Goal: Check status: Check status

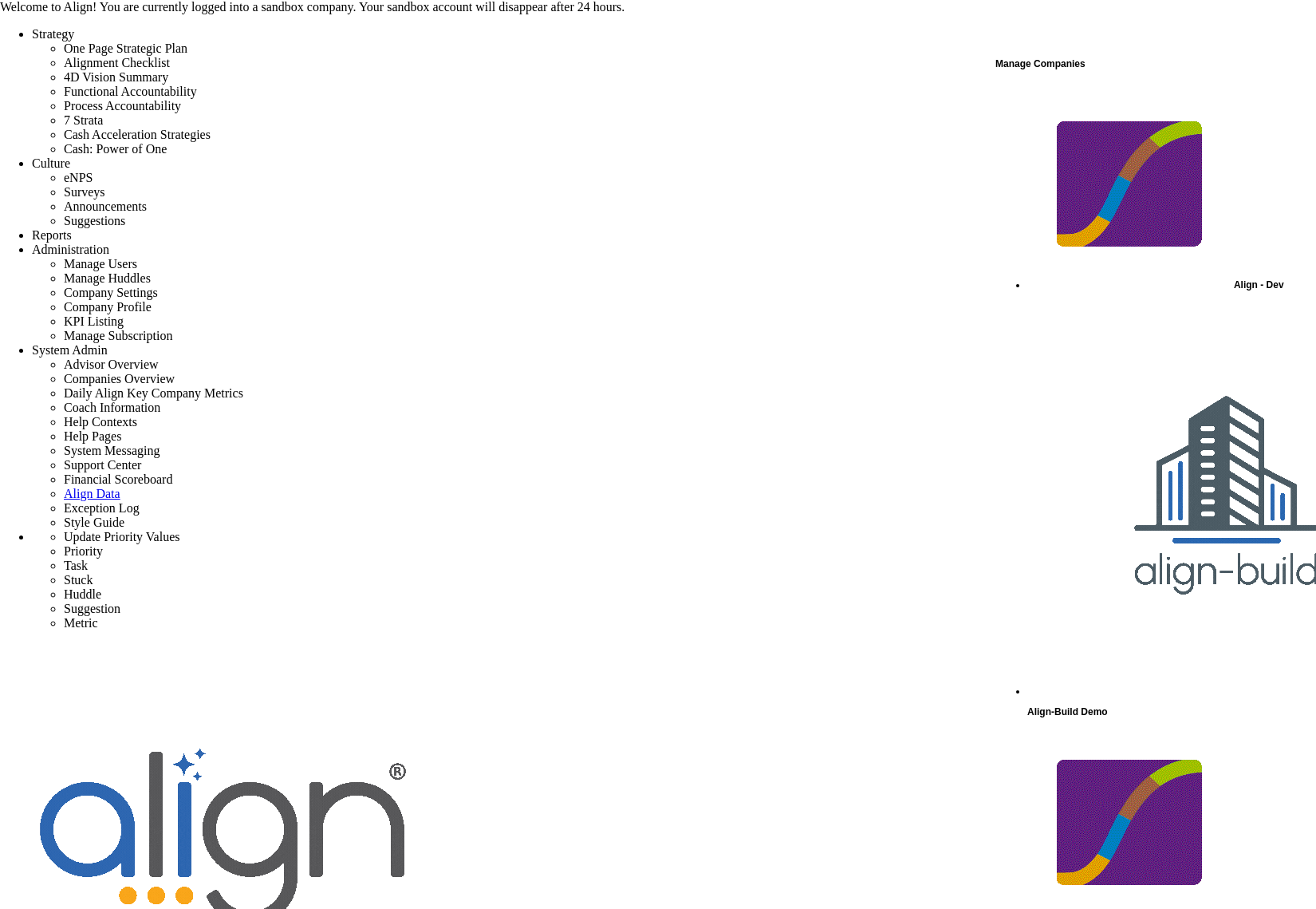
click at [1052, 72] on div "Manage Companies" at bounding box center [1155, 64] width 319 height 21
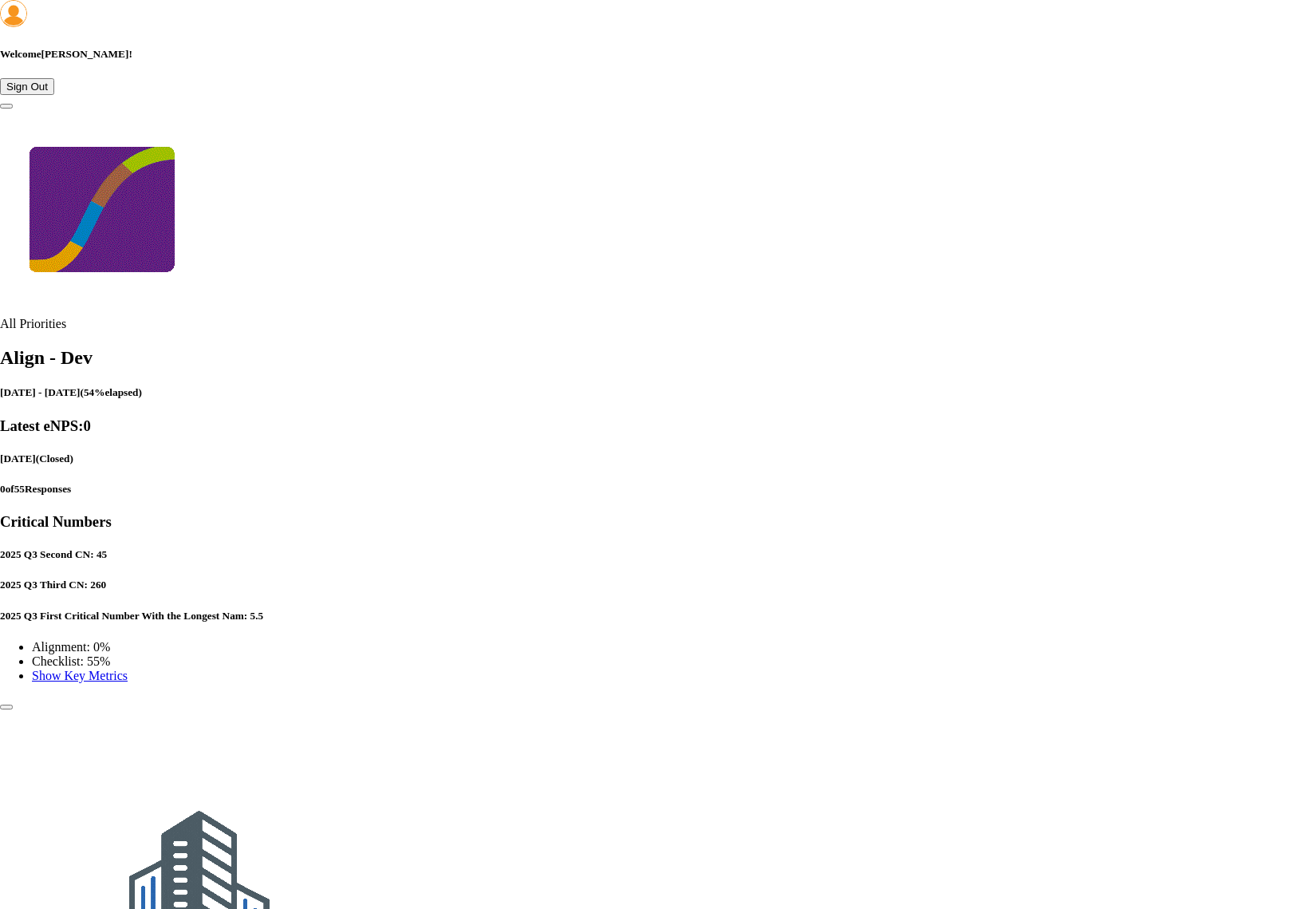
scroll to position [250, 0]
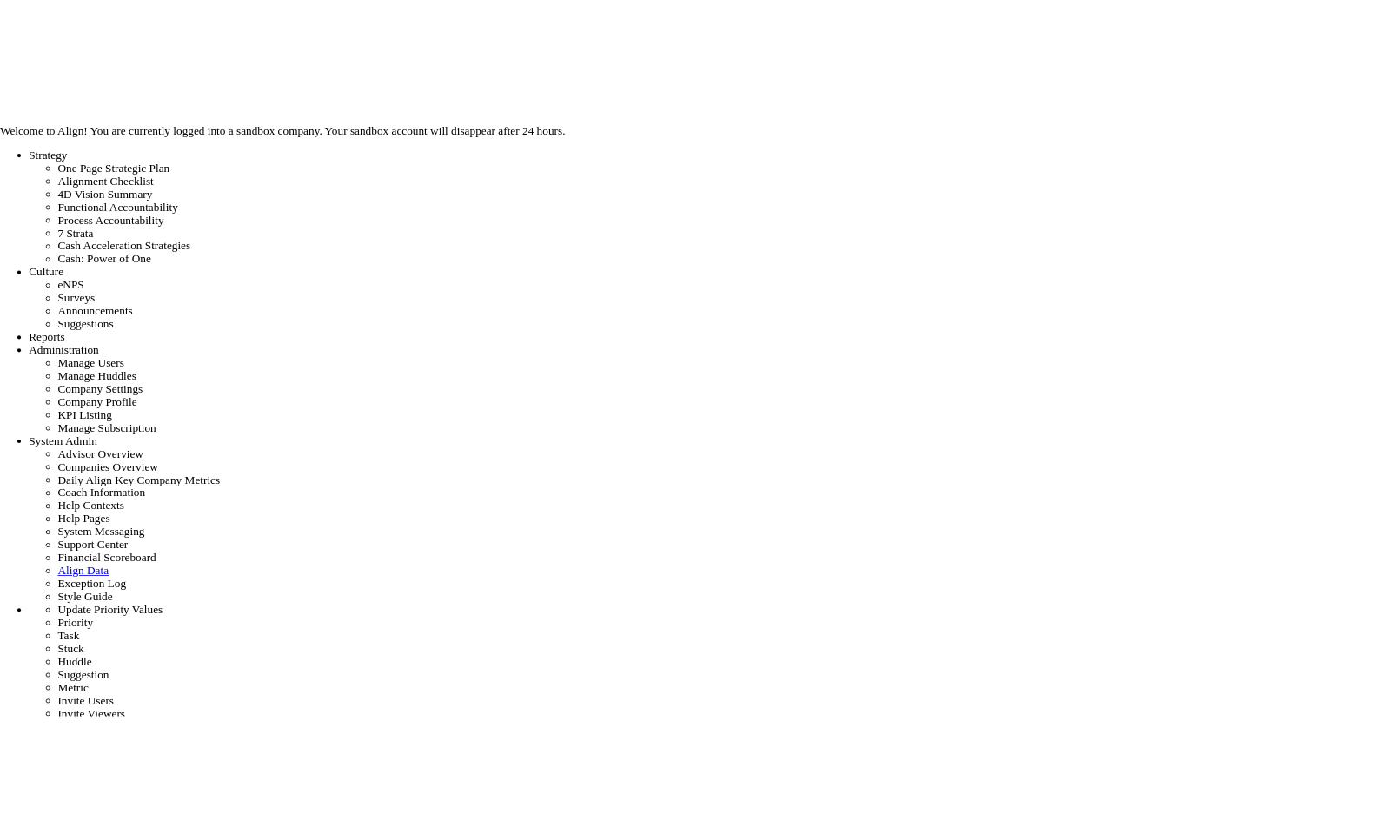
scroll to position [60, 150]
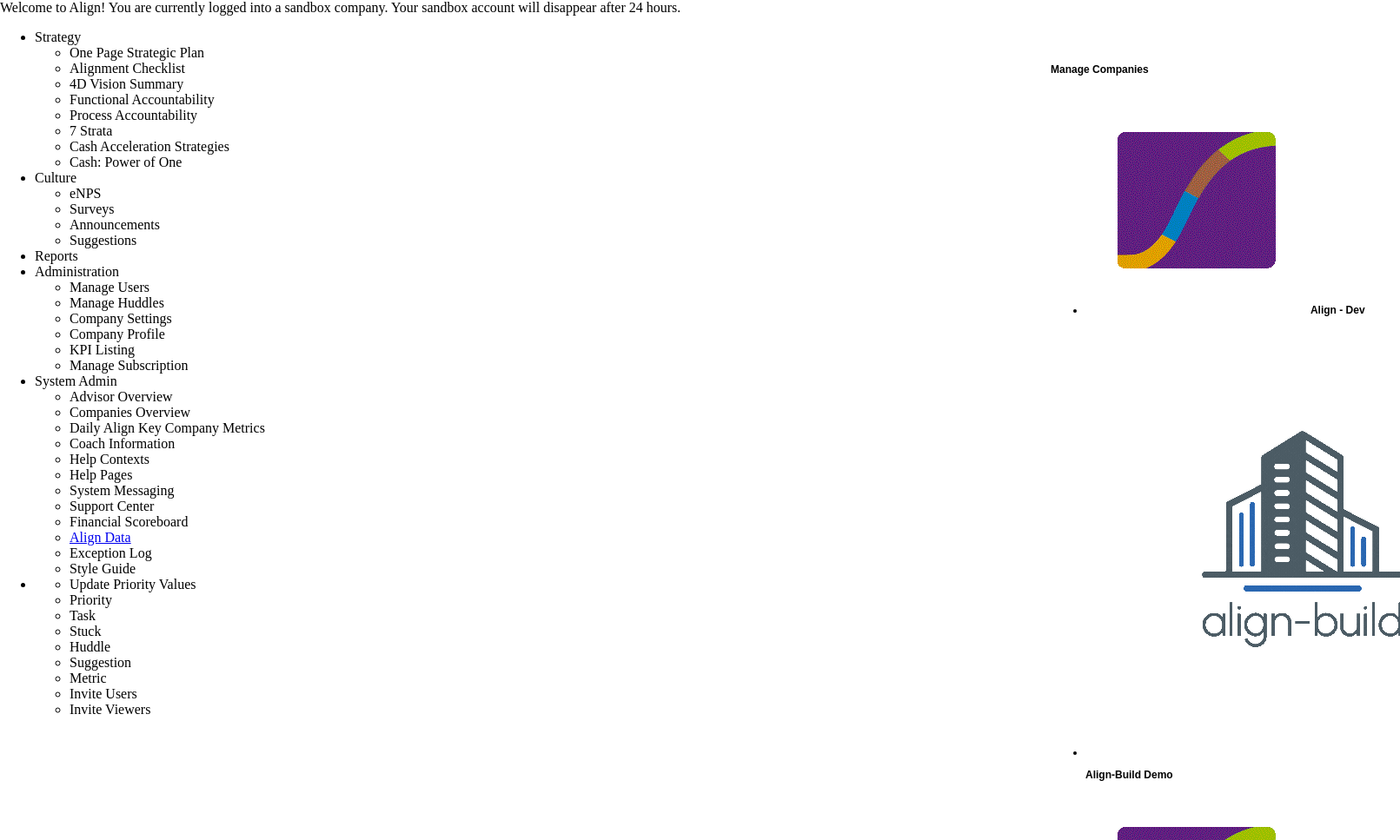
click at [1098, 66] on div "Manage Companies" at bounding box center [1224, 69] width 347 height 23
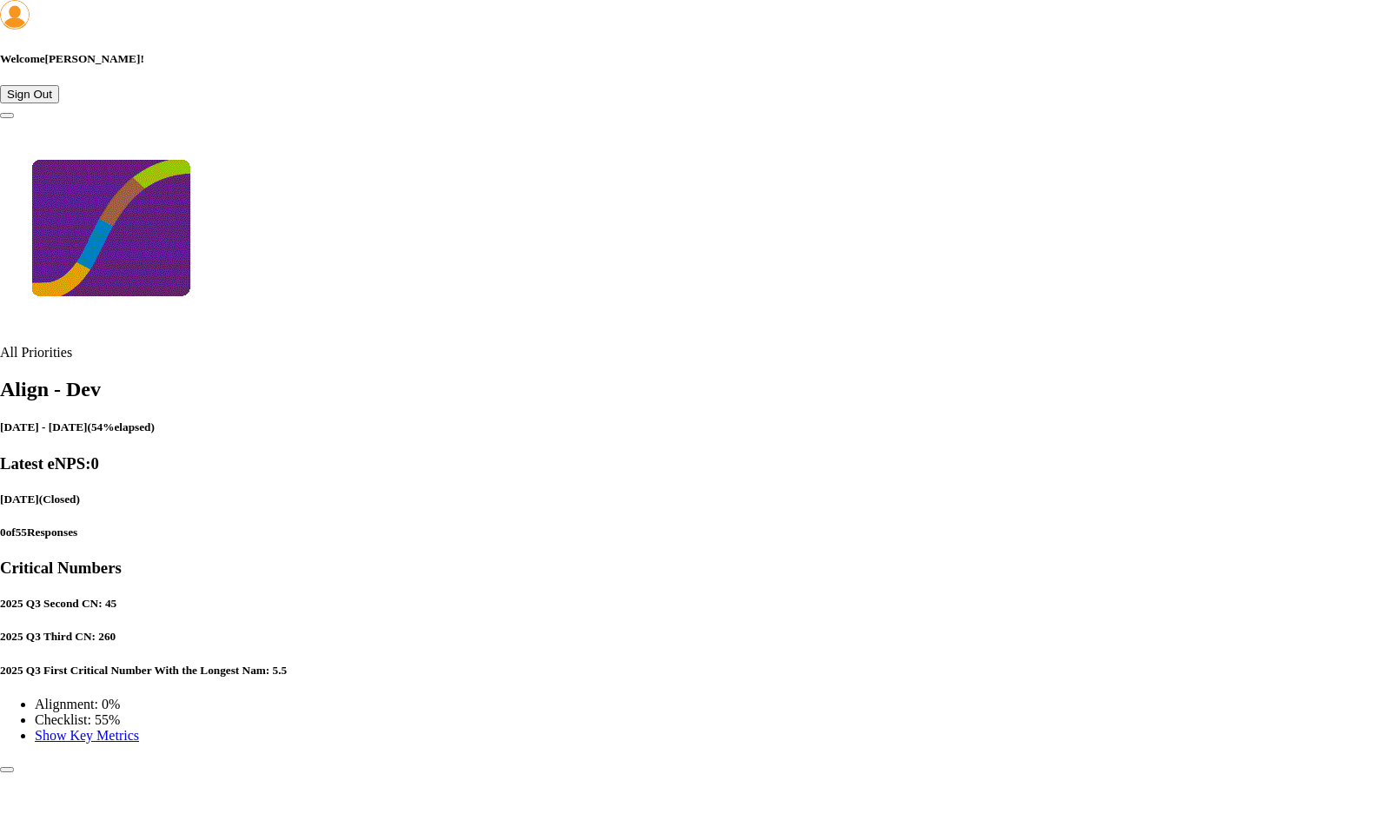
scroll to position [421, 0]
